Goal: Use online tool/utility: Utilize a website feature to perform a specific function

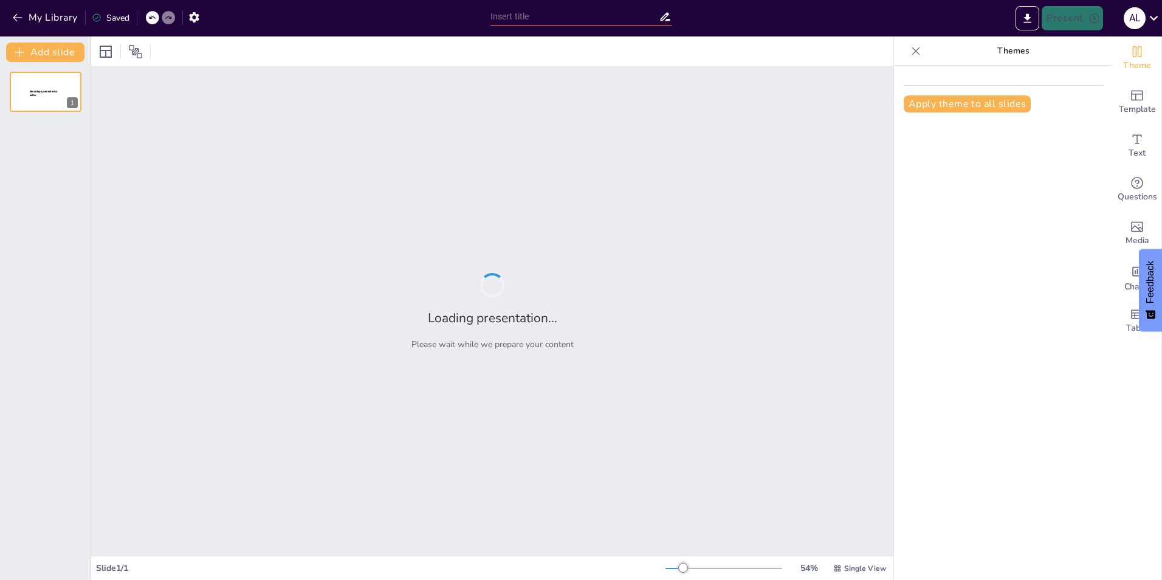
type input "Imported Bløddelstumorer Anand [DATE].pptx"
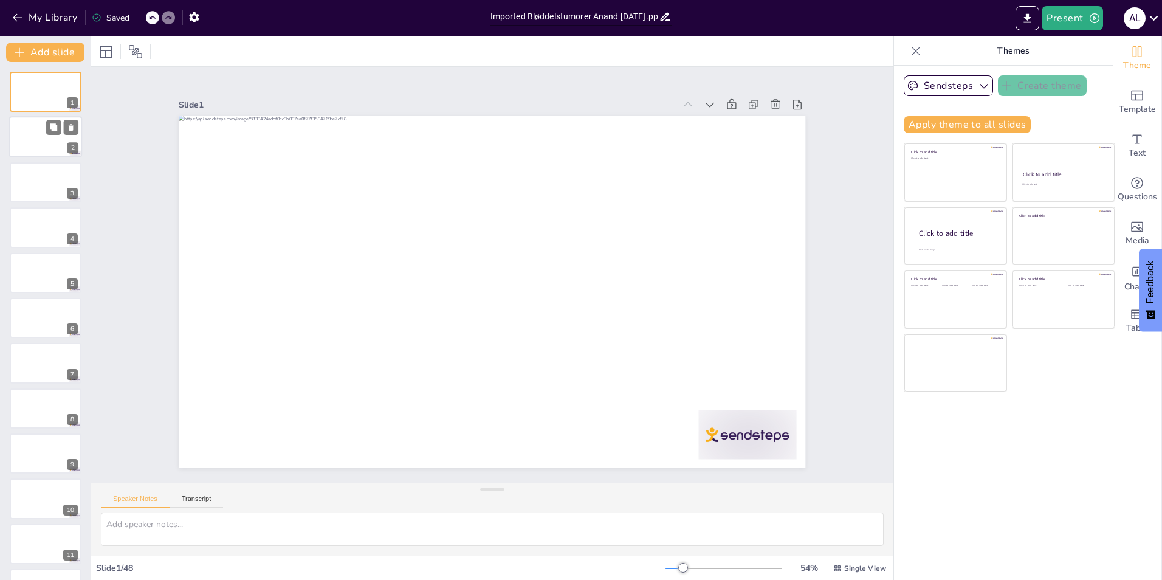
click at [53, 135] on div at bounding box center [45, 137] width 73 height 41
click at [58, 180] on div at bounding box center [45, 182] width 73 height 41
click at [16, 280] on div at bounding box center [45, 272] width 73 height 41
click at [31, 310] on div at bounding box center [45, 317] width 73 height 41
click at [47, 419] on div at bounding box center [45, 408] width 73 height 41
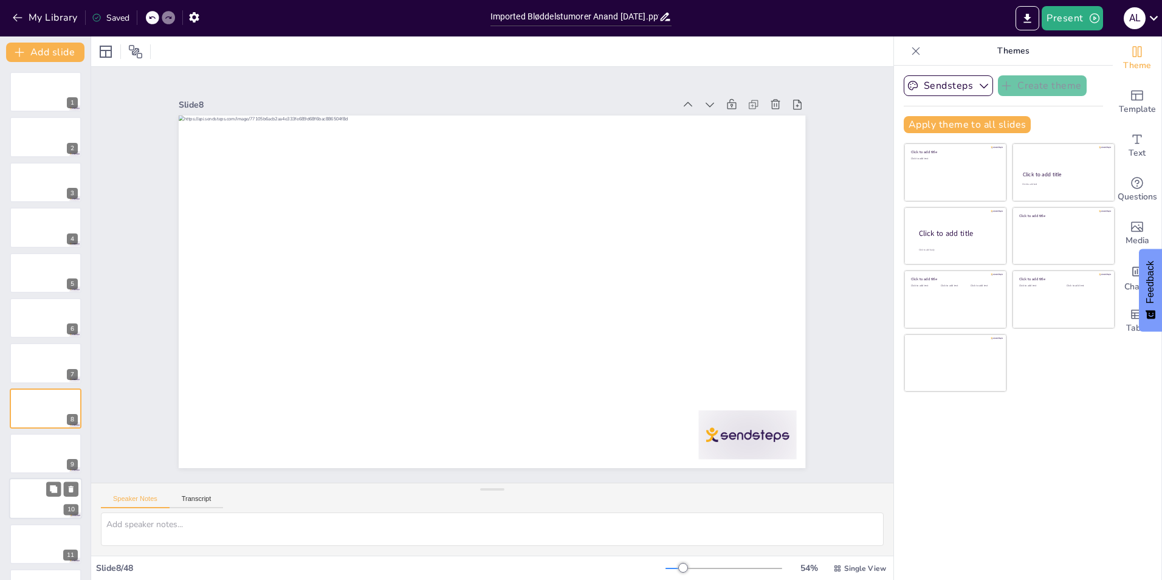
scroll to position [88, 0]
click at [52, 457] on div at bounding box center [45, 456] width 73 height 41
click at [46, 542] on div at bounding box center [45, 546] width 73 height 41
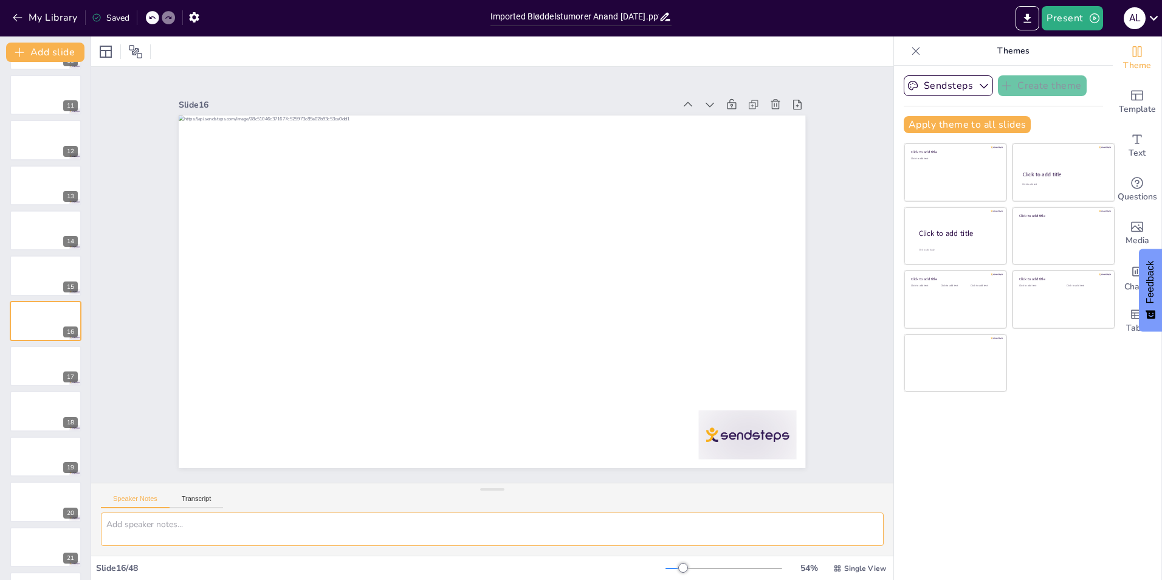
click at [284, 523] on textarea at bounding box center [492, 528] width 783 height 33
click at [939, 88] on button "Sendsteps" at bounding box center [948, 85] width 89 height 21
click at [949, 122] on span "Sendsteps" at bounding box center [957, 128] width 55 height 12
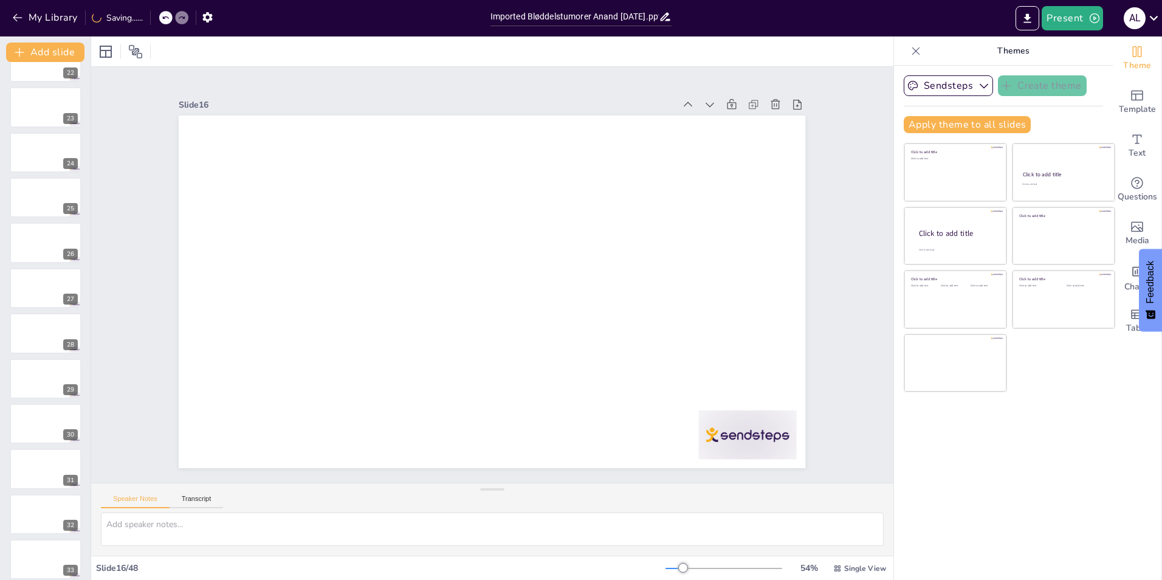
scroll to position [1057, 0]
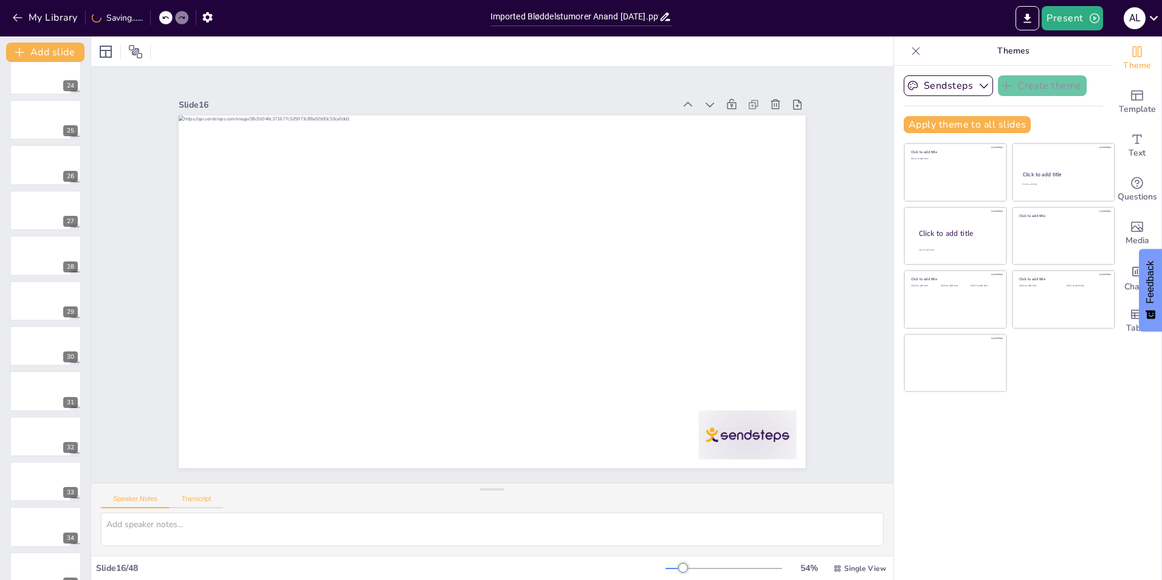
click at [191, 498] on button "Transcript" at bounding box center [197, 501] width 54 height 13
click at [156, 496] on button "Speaker Notes" at bounding box center [135, 501] width 69 height 13
click at [195, 24] on button "button" at bounding box center [194, 17] width 22 height 22
click at [194, 20] on icon "button" at bounding box center [194, 17] width 10 height 10
